Goal: Information Seeking & Learning: Check status

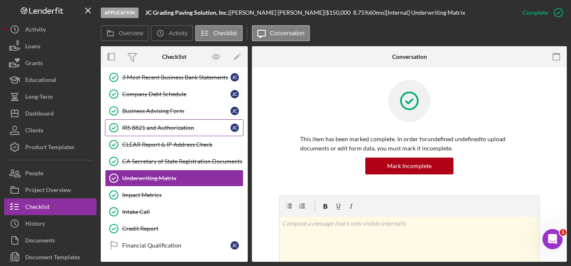
scroll to position [204, 0]
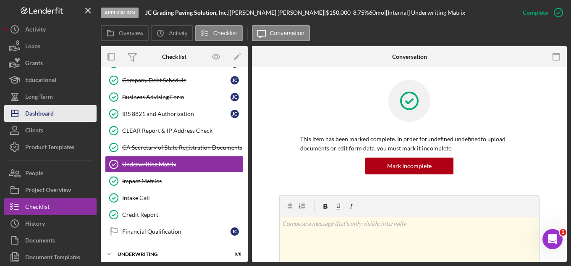
click at [44, 110] on div "Dashboard" at bounding box center [39, 114] width 29 height 19
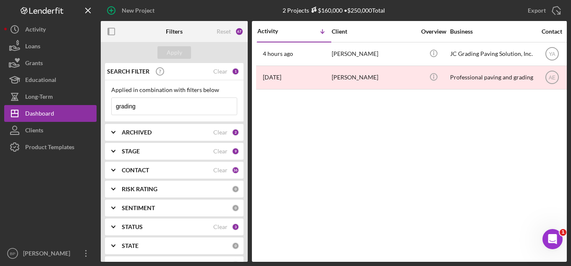
click at [166, 106] on input "grading" at bounding box center [174, 106] width 125 height 17
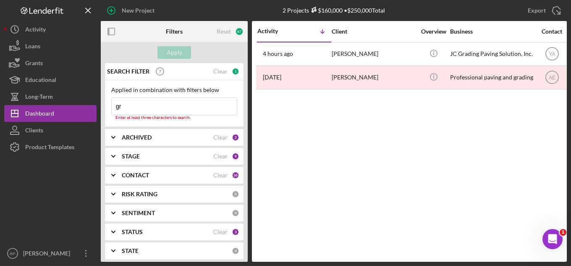
type input "g"
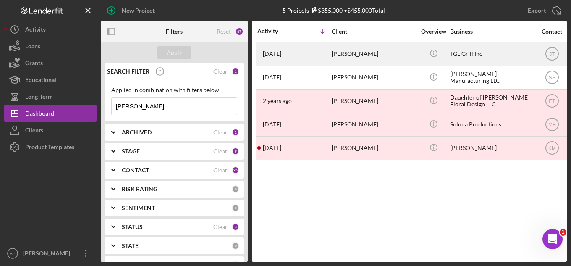
type input "[PERSON_NAME]"
click at [412, 52] on div "TGL Grill Inc" at bounding box center [492, 54] width 84 height 22
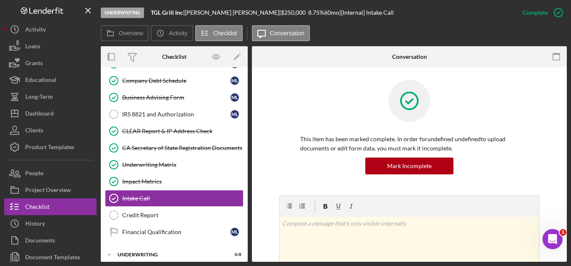
scroll to position [227, 0]
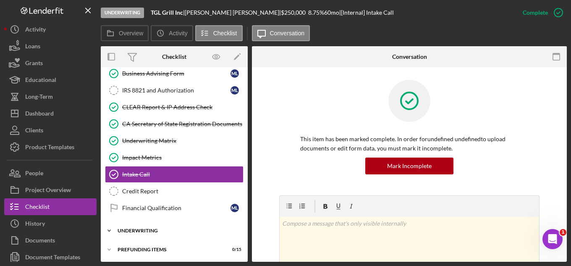
click at [156, 234] on div "Icon/Expander Underwriting 0 / 8" at bounding box center [174, 230] width 147 height 17
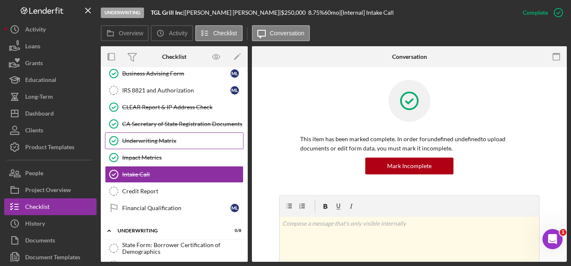
click at [147, 141] on div "Underwriting Matrix" at bounding box center [182, 140] width 121 height 7
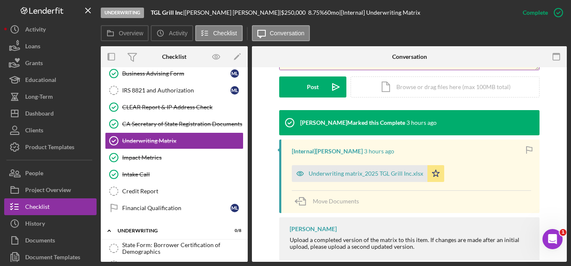
scroll to position [236, 0]
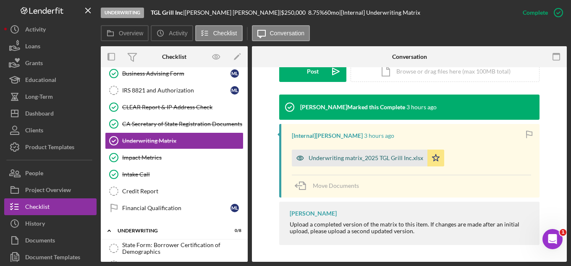
click at [373, 157] on div "Underwriting matrix_2025 TGL Grill Inc.xlsx" at bounding box center [366, 158] width 115 height 7
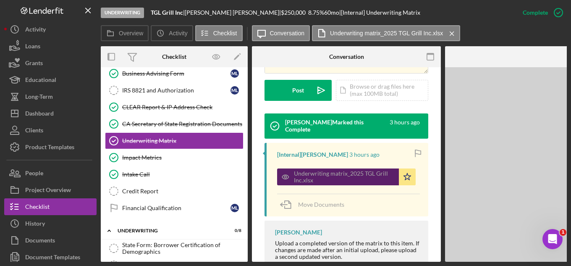
scroll to position [245, 0]
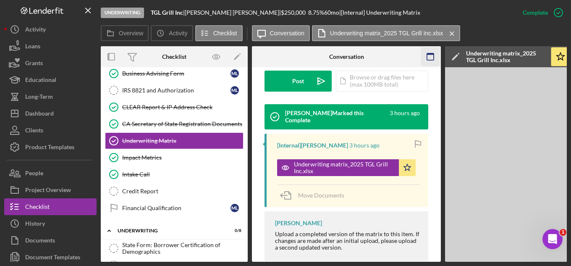
click at [412, 56] on icon "button" at bounding box center [430, 56] width 19 height 19
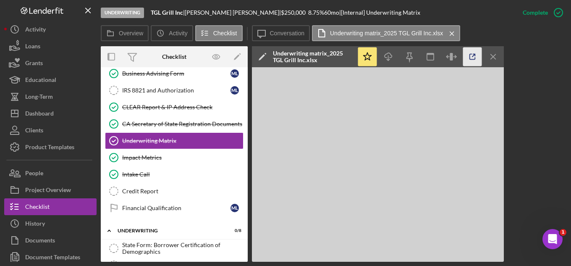
click at [412, 55] on icon "button" at bounding box center [472, 56] width 19 height 19
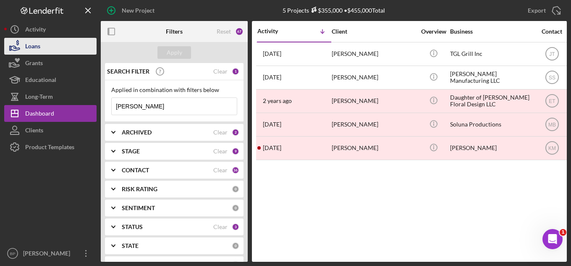
click at [34, 50] on div "Loans" at bounding box center [32, 47] width 15 height 19
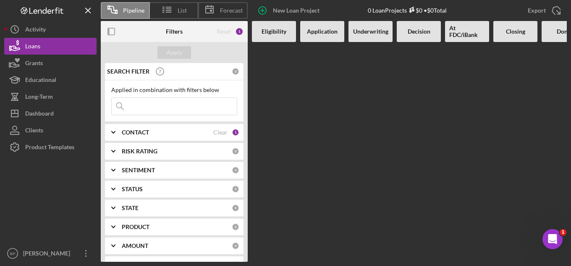
click at [124, 9] on span "Pipeline" at bounding box center [133, 10] width 21 height 7
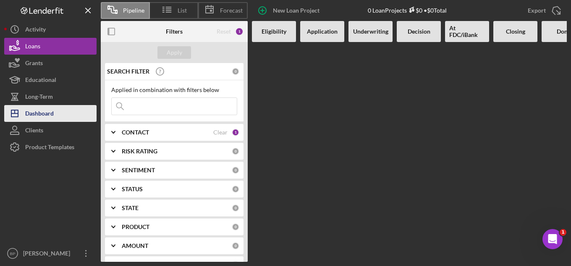
click at [58, 116] on button "Icon/Dashboard Dashboard" at bounding box center [50, 113] width 92 height 17
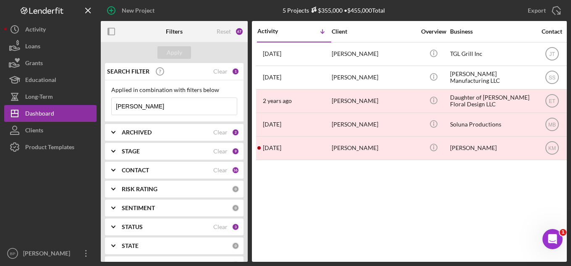
click at [154, 105] on input "[PERSON_NAME]" at bounding box center [174, 106] width 125 height 17
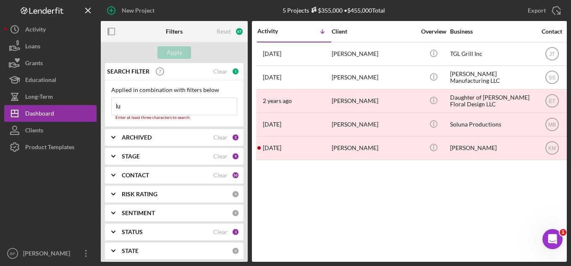
type input "l"
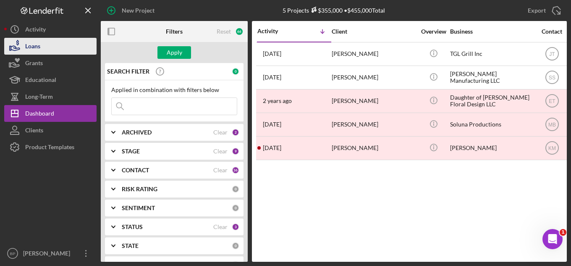
click at [45, 50] on button "Loans" at bounding box center [50, 46] width 92 height 17
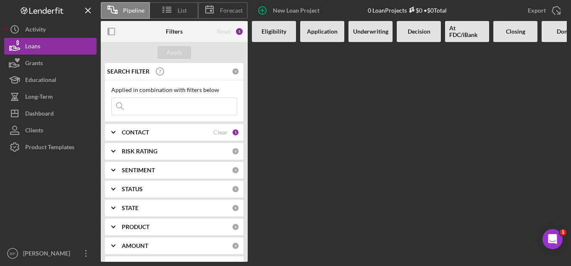
click at [165, 134] on div "CONTACT" at bounding box center [168, 132] width 92 height 7
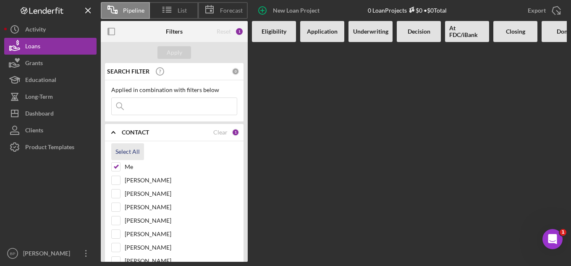
click at [133, 151] on div "Select All" at bounding box center [128, 151] width 24 height 17
checkbox input "true"
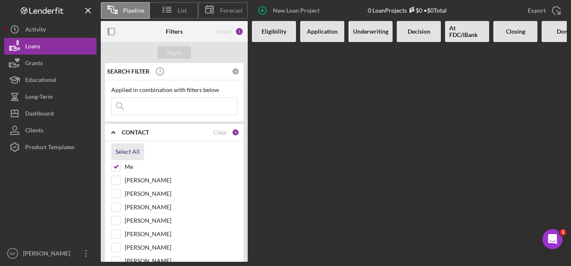
checkbox input "true"
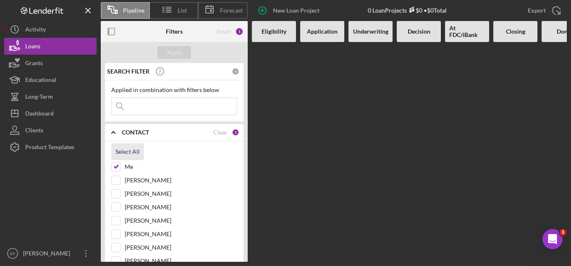
checkbox input "true"
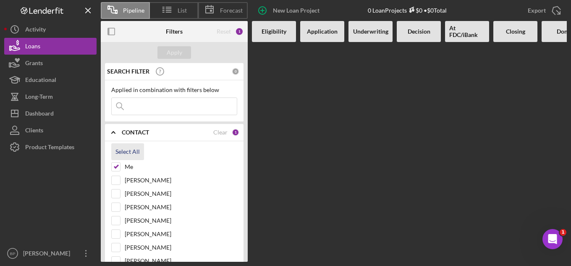
checkbox input "true"
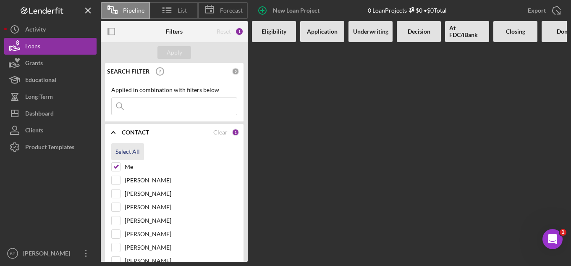
checkbox input "true"
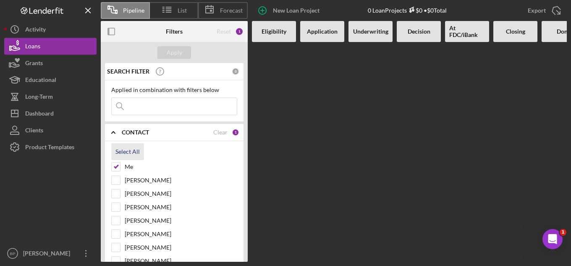
checkbox input "true"
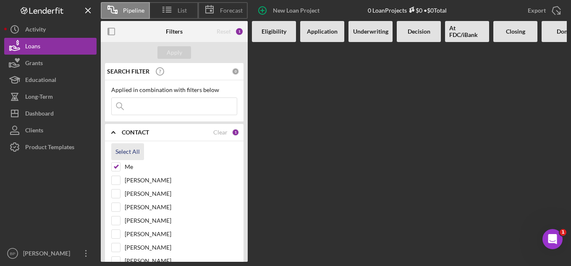
checkbox input "true"
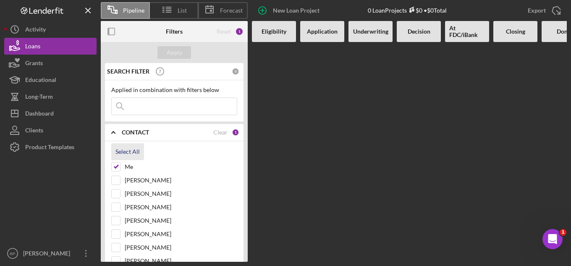
checkbox input "true"
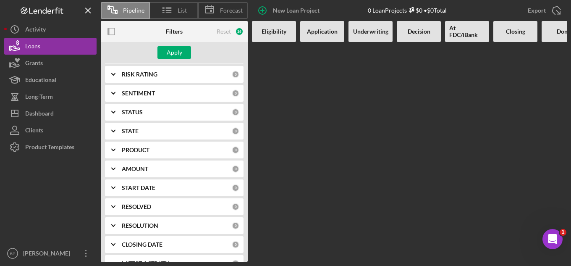
scroll to position [605, 0]
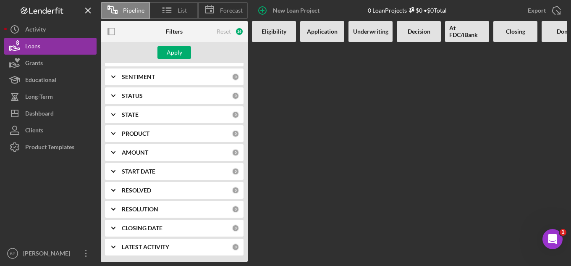
click at [167, 132] on div "PRODUCT" at bounding box center [177, 133] width 110 height 7
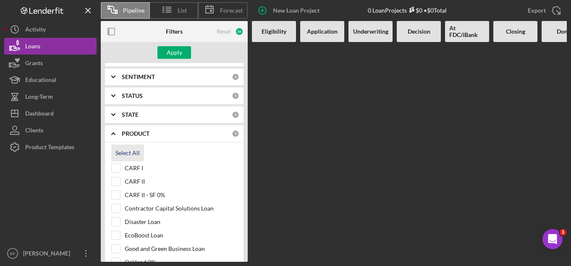
click at [133, 152] on div "Select All" at bounding box center [128, 152] width 24 height 17
checkbox input "true"
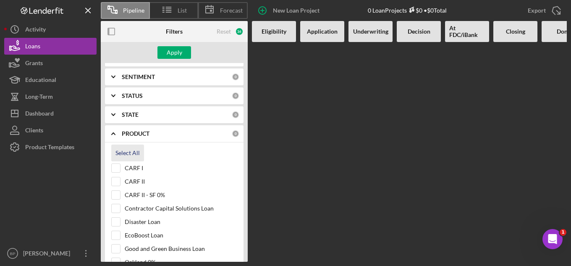
checkbox input "true"
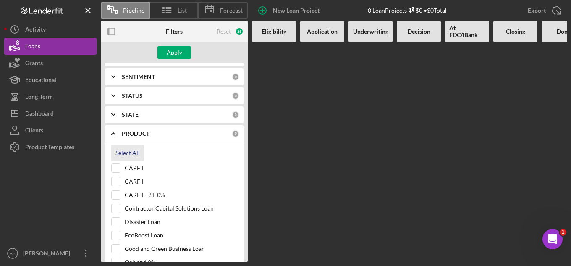
checkbox input "true"
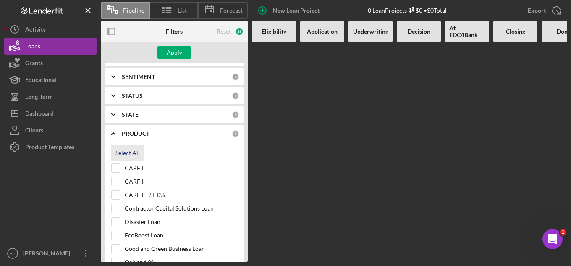
checkbox input "true"
click at [178, 94] on div "STATUS" at bounding box center [177, 95] width 110 height 7
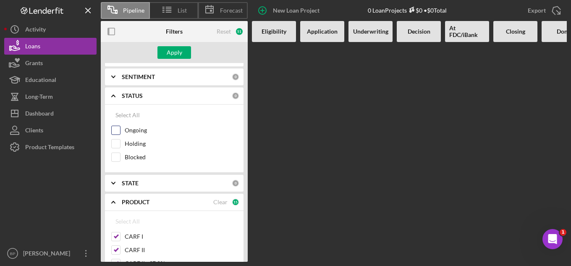
click at [115, 129] on input "Ongoing" at bounding box center [116, 130] width 8 height 8
checkbox input "true"
click at [114, 144] on input "Holding" at bounding box center [116, 143] width 8 height 8
checkbox input "true"
click at [115, 159] on input "Blocked" at bounding box center [116, 157] width 8 height 8
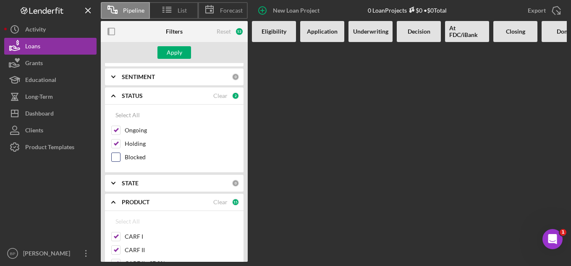
checkbox input "true"
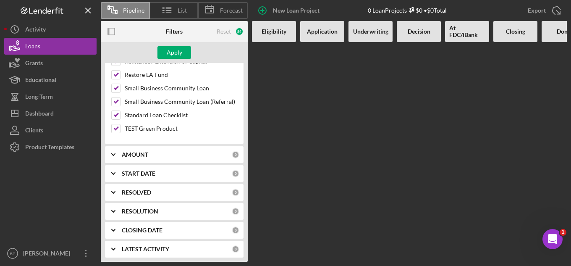
scroll to position [903, 0]
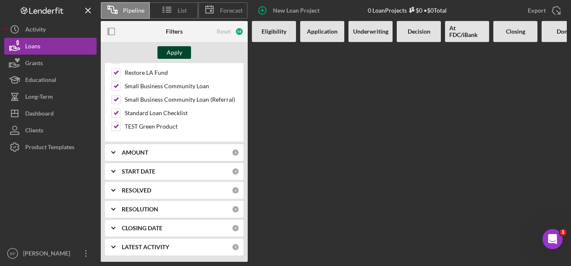
click at [175, 53] on div "Apply" at bounding box center [175, 52] width 16 height 13
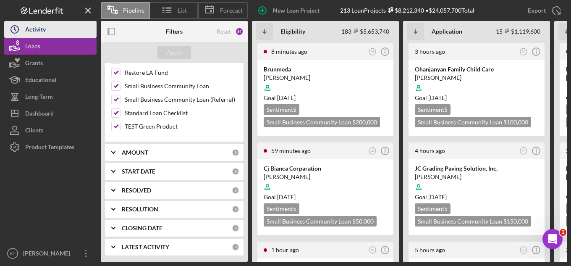
click at [38, 31] on div "Activity" at bounding box center [35, 30] width 21 height 19
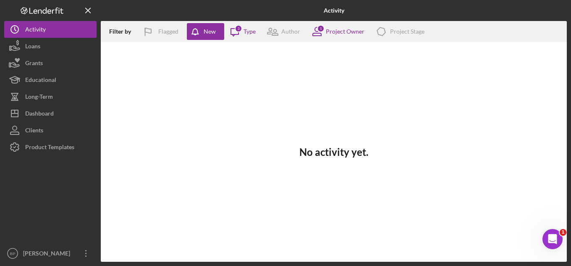
click at [42, 8] on icon "Logo-Reversed Created with Sketch." at bounding box center [42, 10] width 76 height 7
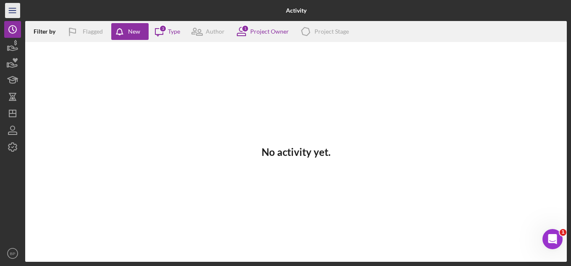
click at [9, 10] on icon "Icon/Menu" at bounding box center [12, 10] width 19 height 19
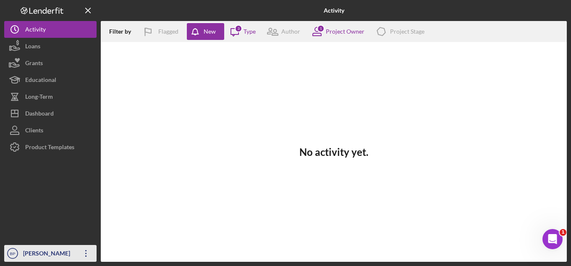
click at [84, 253] on icon "Icon/Overflow" at bounding box center [86, 253] width 21 height 21
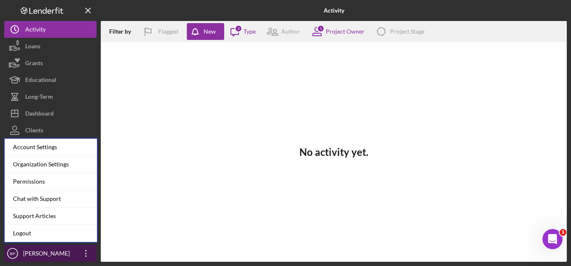
click at [84, 253] on icon "Icon/Overflow" at bounding box center [86, 253] width 21 height 21
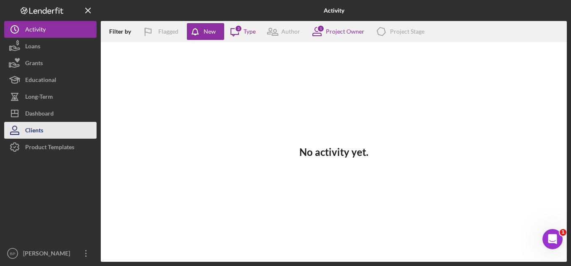
click at [45, 129] on button "Clients" at bounding box center [50, 130] width 92 height 17
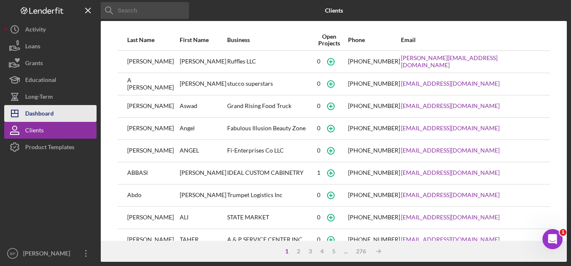
click at [46, 115] on div "Dashboard" at bounding box center [39, 114] width 29 height 19
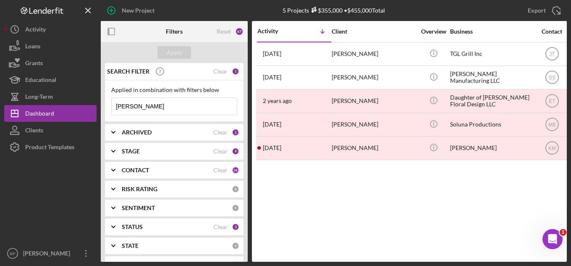
click at [135, 103] on input "luna" at bounding box center [174, 106] width 125 height 17
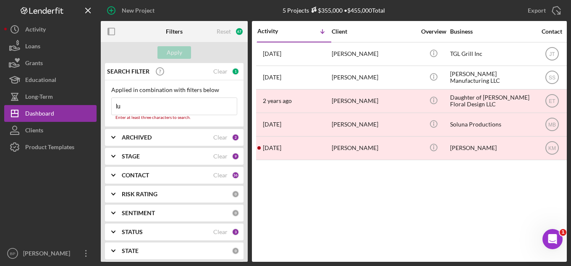
type input "l"
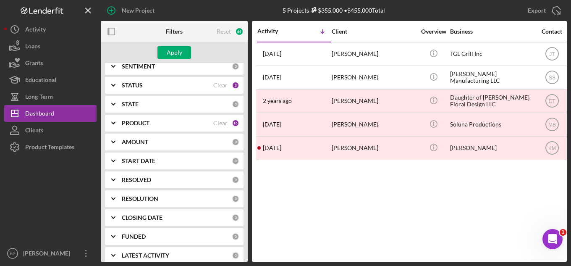
scroll to position [150, 0]
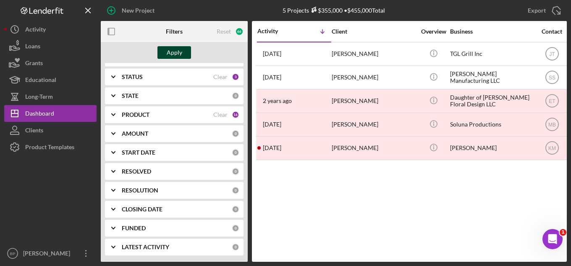
click at [172, 55] on div "Apply" at bounding box center [175, 52] width 16 height 13
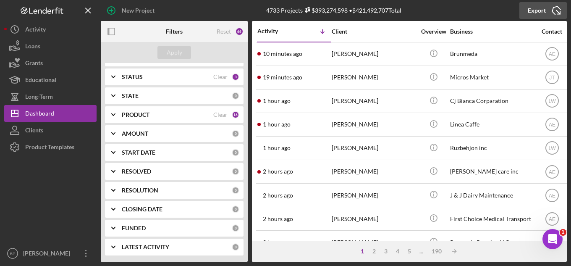
click at [540, 10] on div "Export" at bounding box center [537, 10] width 18 height 17
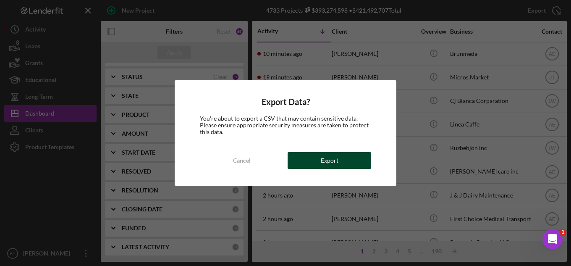
click at [358, 165] on button "Export" at bounding box center [330, 160] width 84 height 17
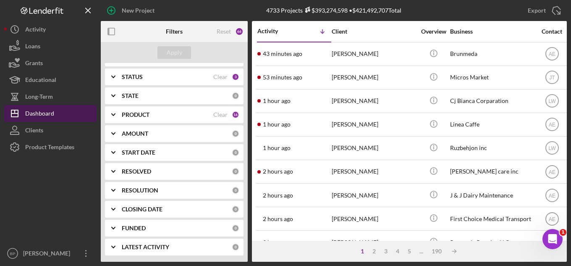
click at [55, 113] on button "Icon/Dashboard Dashboard" at bounding box center [50, 113] width 92 height 17
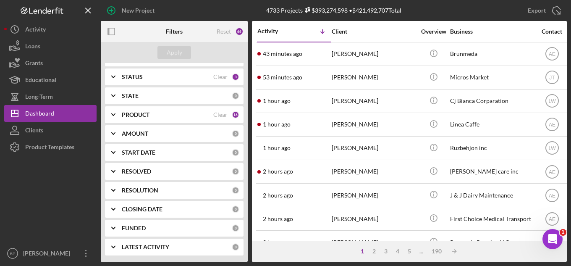
click at [179, 206] on div "CLOSING DATE" at bounding box center [177, 209] width 110 height 7
click at [138, 236] on input "From" at bounding box center [140, 234] width 59 height 20
type input "0m/dd/yyyy"
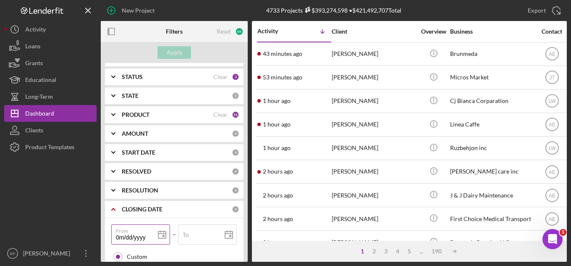
type input "06/dd/yyyy"
type input "06/0d/yyyy"
type input "06/05/yyyy"
type input "06/05/2yyy"
type input "06/05/20yy"
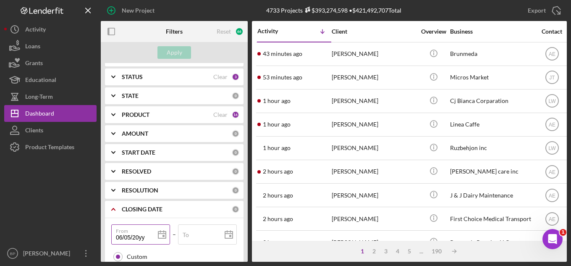
type input "06/05/202y"
type input "06/05/2025"
type input "2025-06-05"
type input "06/05/2025"
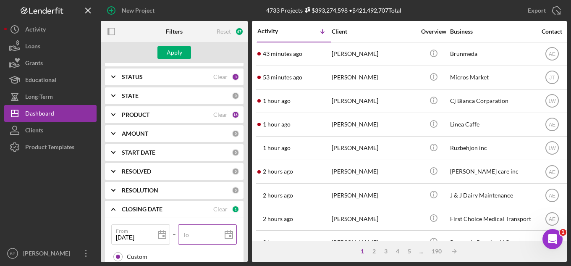
click at [187, 236] on label "To" at bounding box center [186, 234] width 6 height 7
click at [187, 236] on input "To" at bounding box center [207, 234] width 59 height 20
type input "0m/dd/yyyy"
type input "09/dd/yyyy"
type input "09/1d/yyyy"
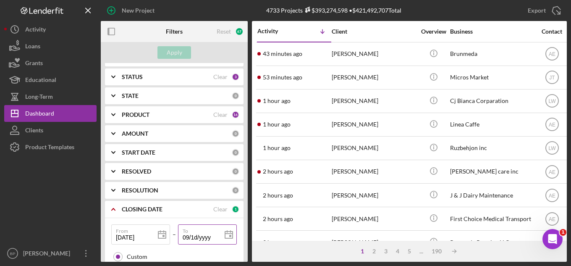
type input "09/10/yyyy"
type input "09/10/2yyy"
type input "09/10/20yy"
type input "09/10/202y"
type input "09/10/2025"
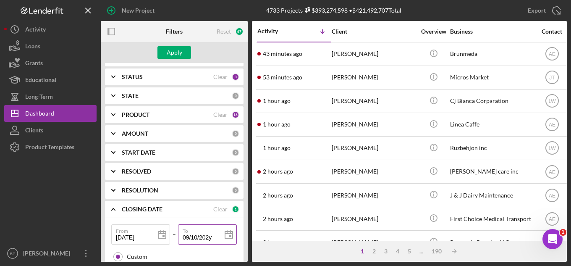
type input "2025-09-10"
type input "09/10/2025"
click at [183, 50] on button "Apply" at bounding box center [175, 52] width 34 height 13
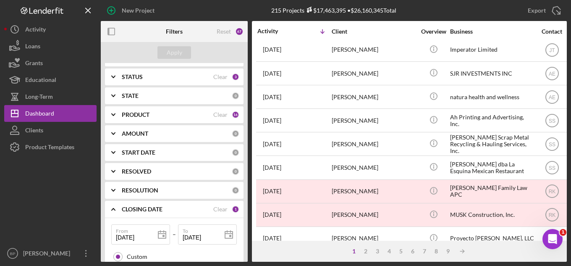
scroll to position [126, 0]
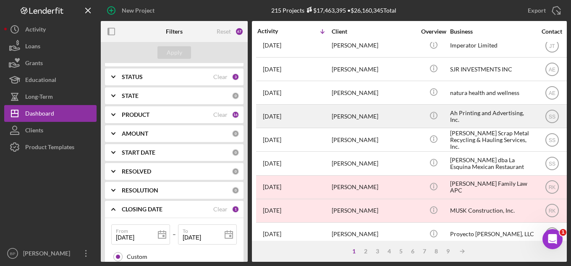
click at [360, 116] on div "Aleksandr Shoshin" at bounding box center [374, 116] width 84 height 22
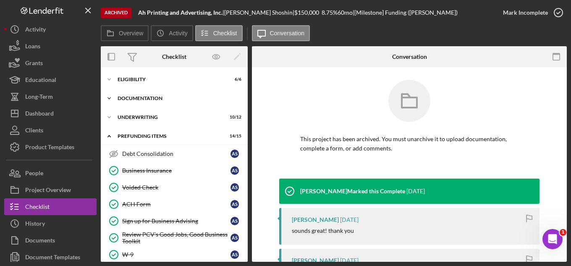
click at [154, 96] on div "Documentation" at bounding box center [178, 98] width 120 height 5
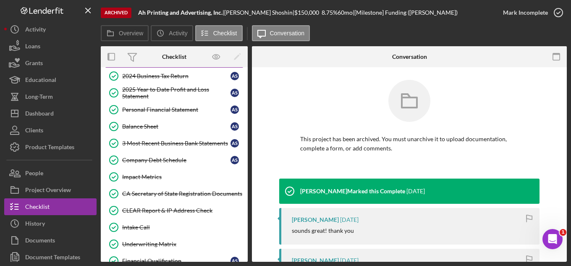
scroll to position [126, 0]
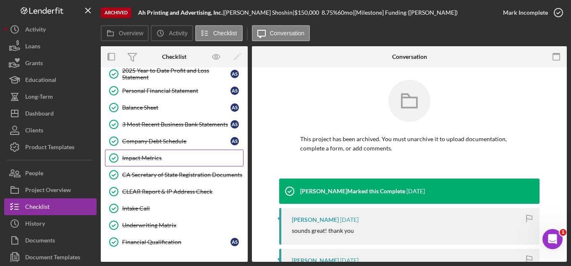
click at [152, 157] on div "Impact Metrics" at bounding box center [182, 158] width 121 height 7
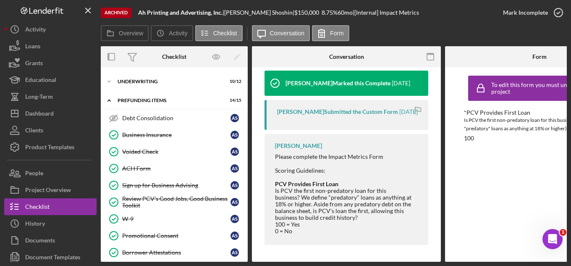
scroll to position [336, 0]
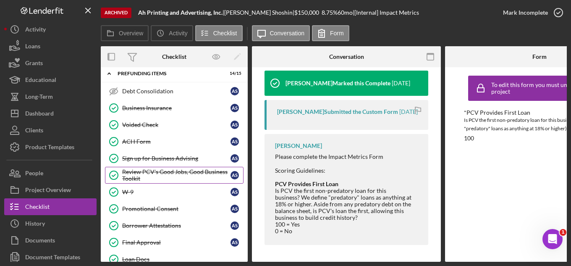
click at [166, 170] on div "Review PCV's Good Jobs, Good Business Toolkit" at bounding box center [176, 174] width 108 height 13
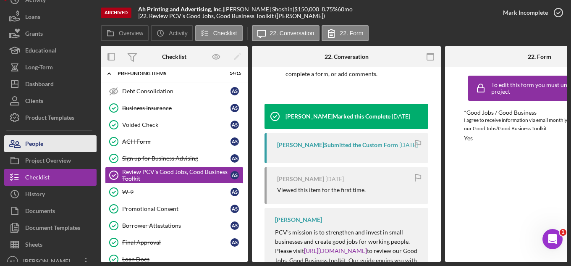
scroll to position [37, 0]
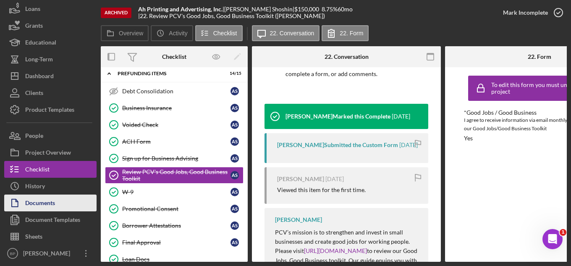
click at [44, 202] on div "Documents" at bounding box center [40, 203] width 30 height 19
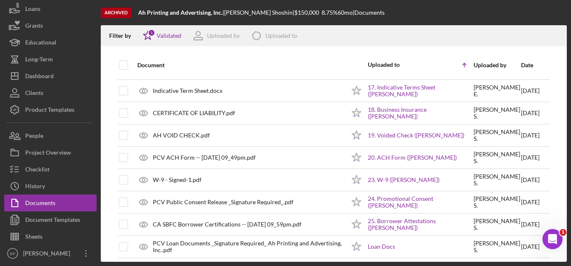
scroll to position [491, 0]
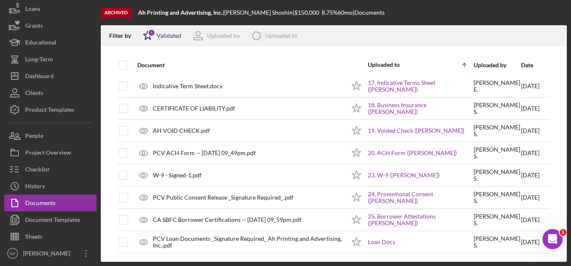
click at [162, 35] on div "Validated" at bounding box center [169, 35] width 25 height 7
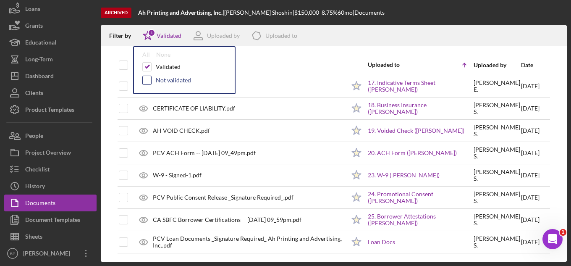
click at [150, 80] on input "checkbox" at bounding box center [147, 80] width 8 height 8
checkbox input "true"
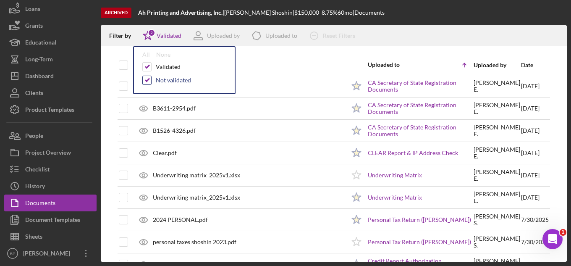
scroll to position [780, 0]
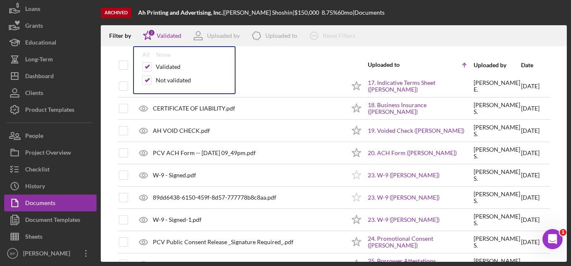
click at [272, 67] on div "Document" at bounding box center [241, 65] width 208 height 7
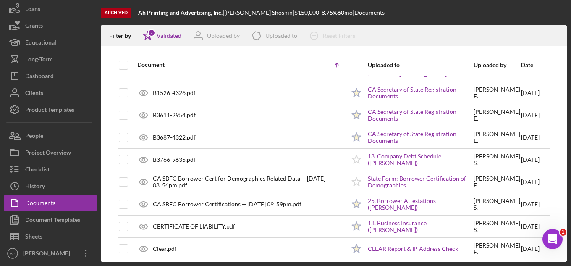
scroll to position [152, 0]
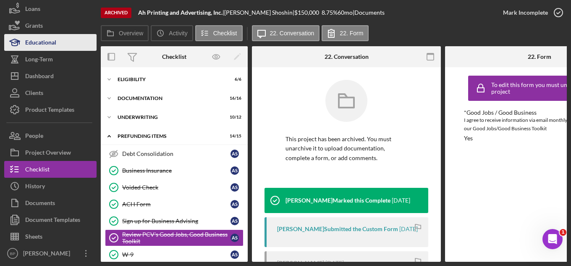
scroll to position [74, 0]
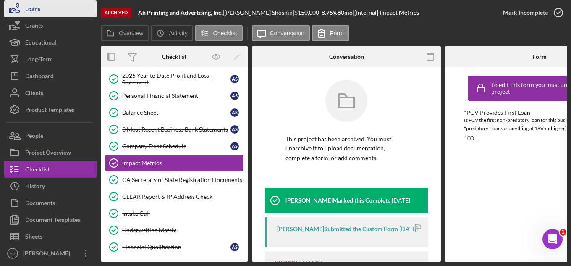
scroll to position [120, 0]
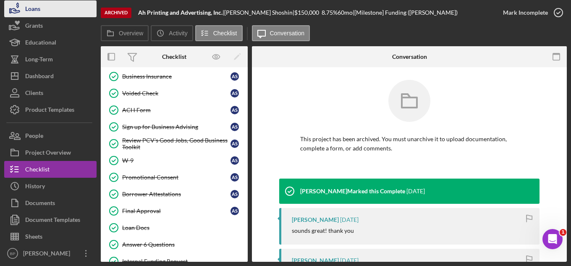
scroll to position [417, 0]
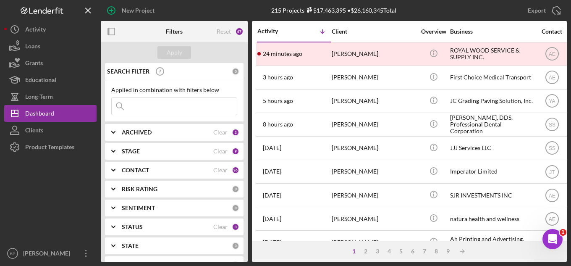
click at [178, 107] on input at bounding box center [174, 106] width 125 height 17
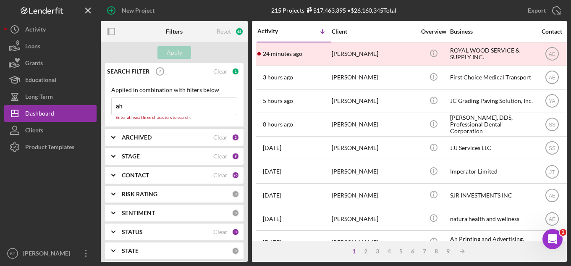
type input "ah print"
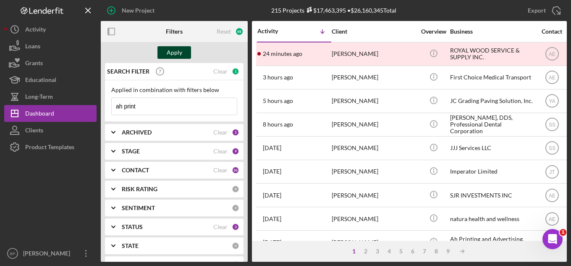
click at [178, 53] on div "Apply" at bounding box center [175, 52] width 16 height 13
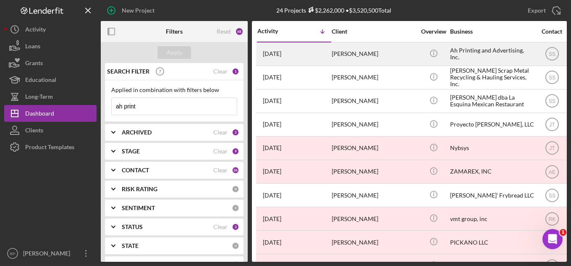
click at [371, 58] on div "Aleksandr Shoshin" at bounding box center [374, 54] width 84 height 22
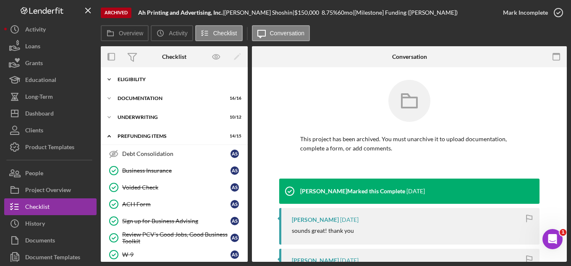
click at [131, 76] on div "Icon/Expander Eligibility 6 / 6" at bounding box center [174, 79] width 147 height 17
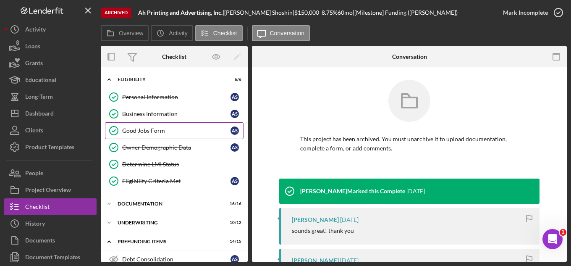
click at [149, 134] on div "Good Jobs Form" at bounding box center [176, 130] width 108 height 7
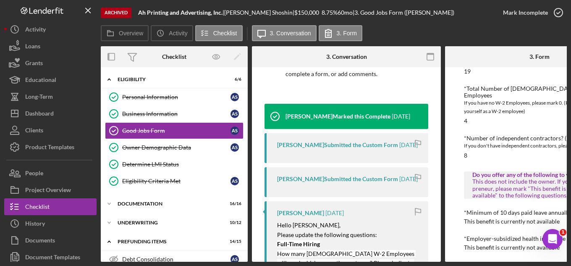
scroll to position [199, 0]
